Goal: Information Seeking & Learning: Learn about a topic

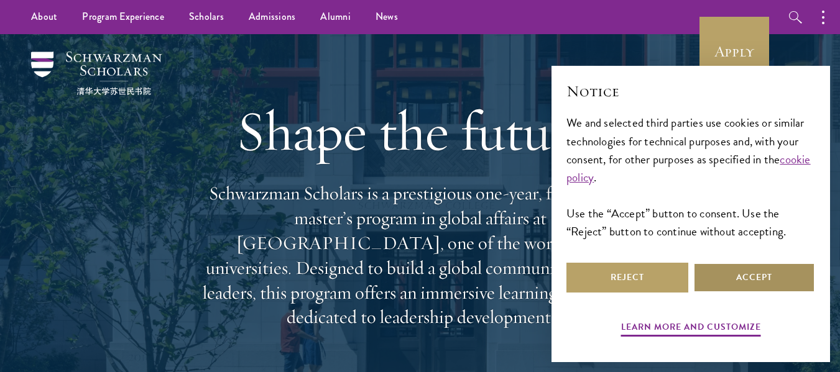
click at [741, 278] on button "Accept" at bounding box center [754, 278] width 122 height 30
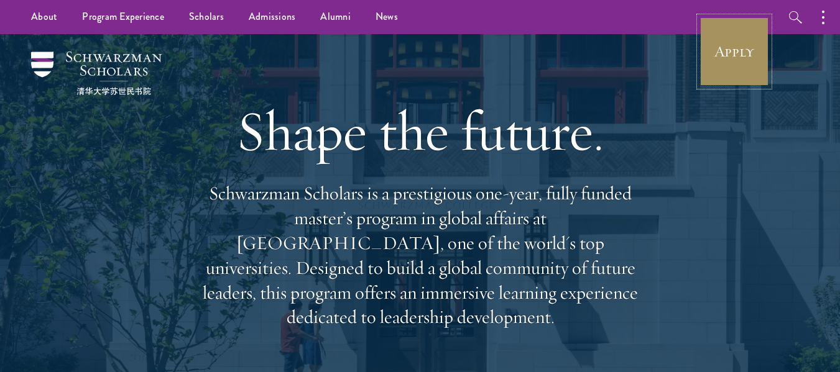
click at [718, 60] on link "Apply" at bounding box center [734, 52] width 70 height 70
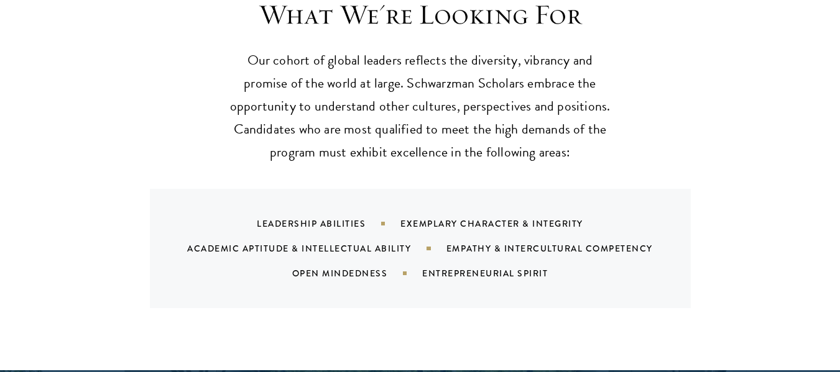
scroll to position [1276, 0]
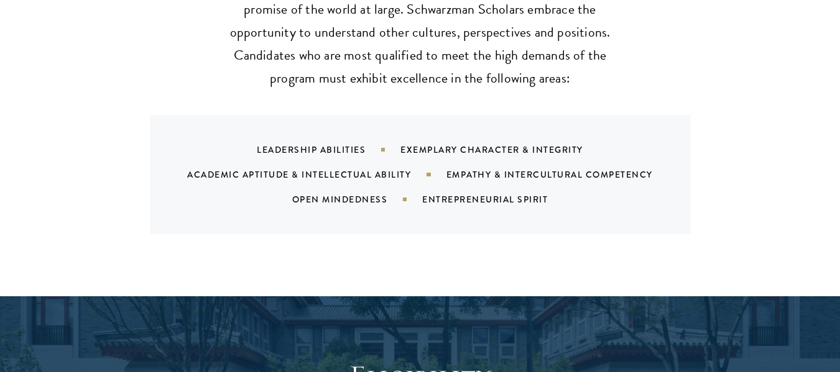
drag, startPoint x: 846, startPoint y: 21, endPoint x: 838, endPoint y: 85, distance: 65.1
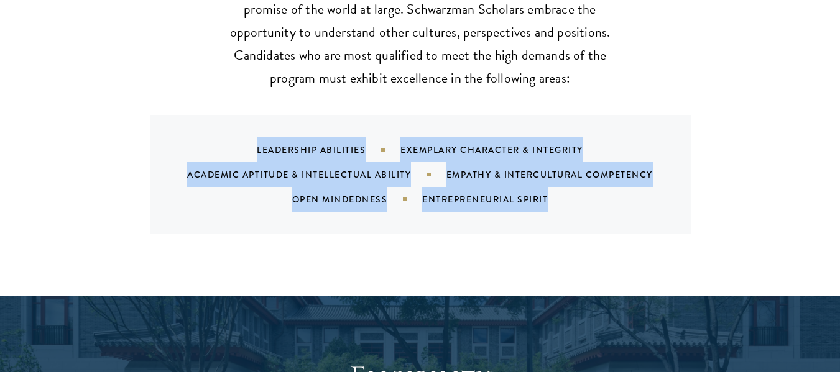
copy div "Leadership Abilities Exemplary Character & Integrity Academic Aptitude & Intell…"
drag, startPoint x: 258, startPoint y: 126, endPoint x: 566, endPoint y: 179, distance: 312.8
click at [566, 179] on div "Leadership Abilities Exemplary Character & Integrity Academic Aptitude & Intell…" at bounding box center [435, 174] width 511 height 75
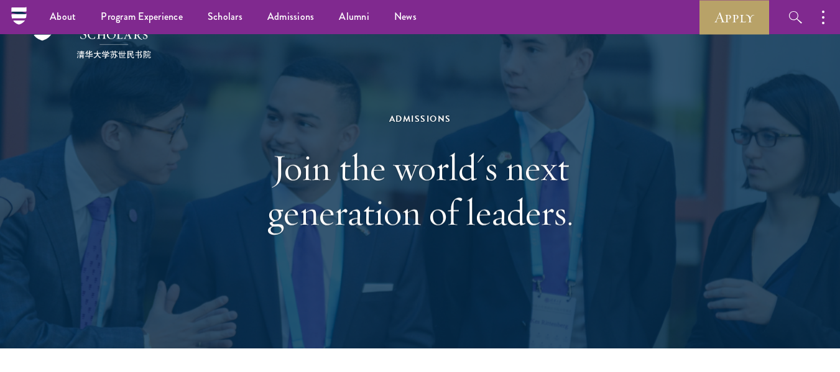
scroll to position [0, 0]
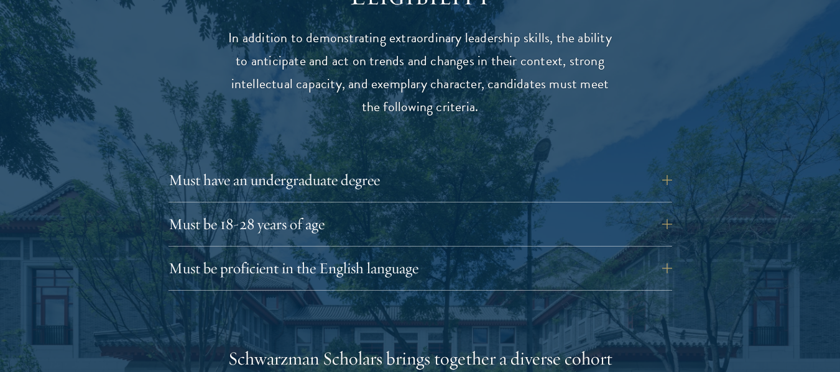
scroll to position [1705, 0]
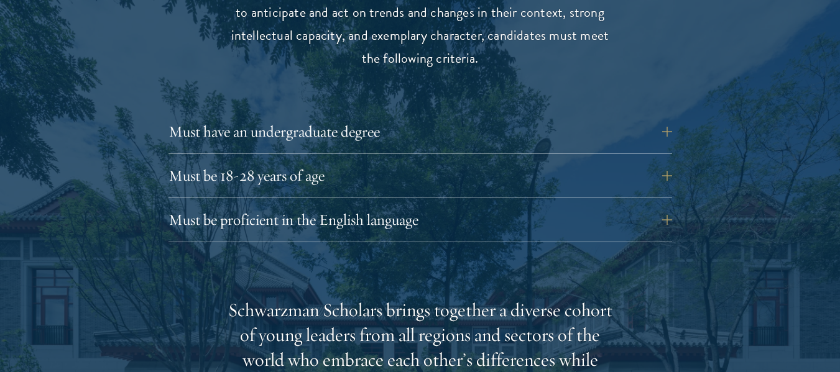
drag, startPoint x: 846, startPoint y: 18, endPoint x: 831, endPoint y: 104, distance: 87.7
click at [671, 205] on button "Must be proficient in the English language" at bounding box center [429, 220] width 503 height 30
